Goal: Check status: Check status

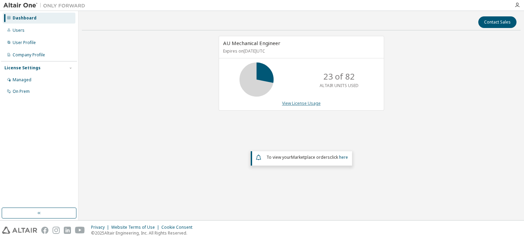
click at [290, 101] on link "View License Usage" at bounding box center [301, 103] width 39 height 6
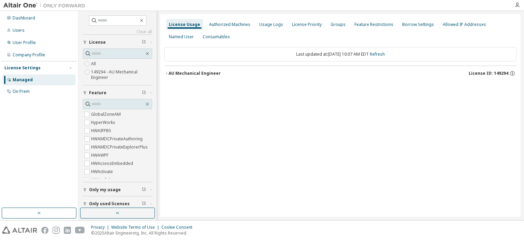
click at [206, 73] on div "AU Mechanical Engineer" at bounding box center [194, 73] width 52 height 5
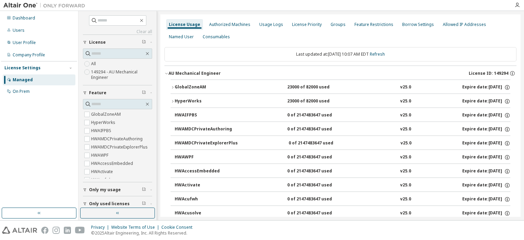
click at [180, 86] on div "GlobalZoneAM" at bounding box center [205, 87] width 61 height 6
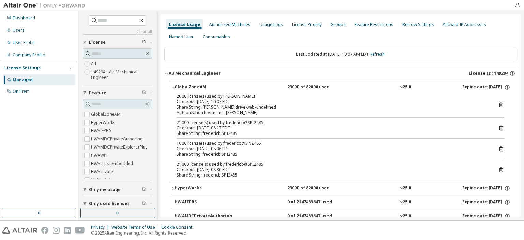
click at [171, 188] on icon "button" at bounding box center [173, 188] width 4 height 4
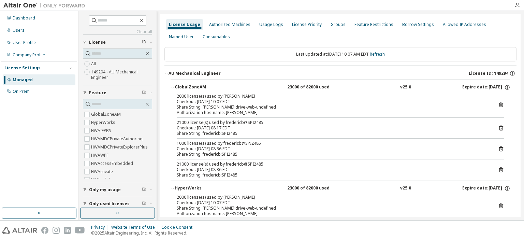
click at [166, 72] on icon "button" at bounding box center [166, 73] width 4 height 4
